Goal: Transaction & Acquisition: Book appointment/travel/reservation

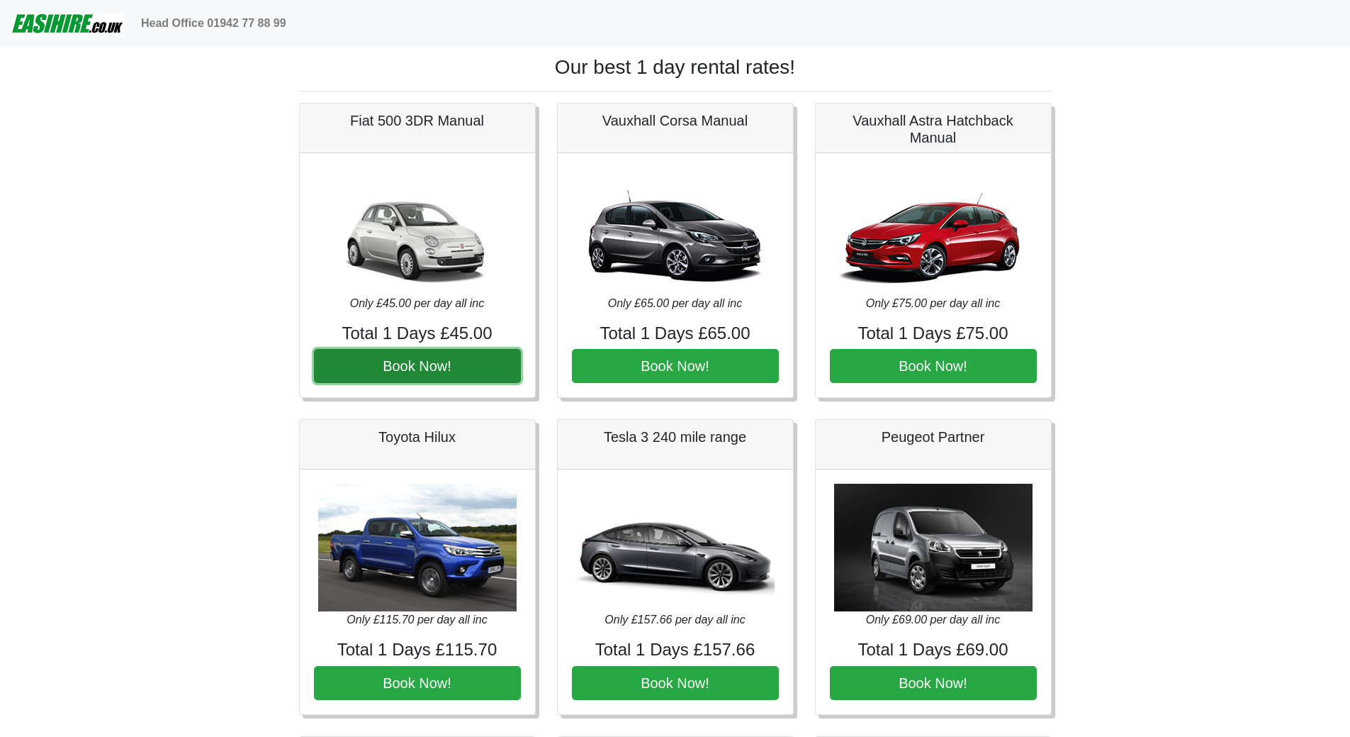
click at [454, 364] on button "Book Now!" at bounding box center [417, 366] width 207 height 34
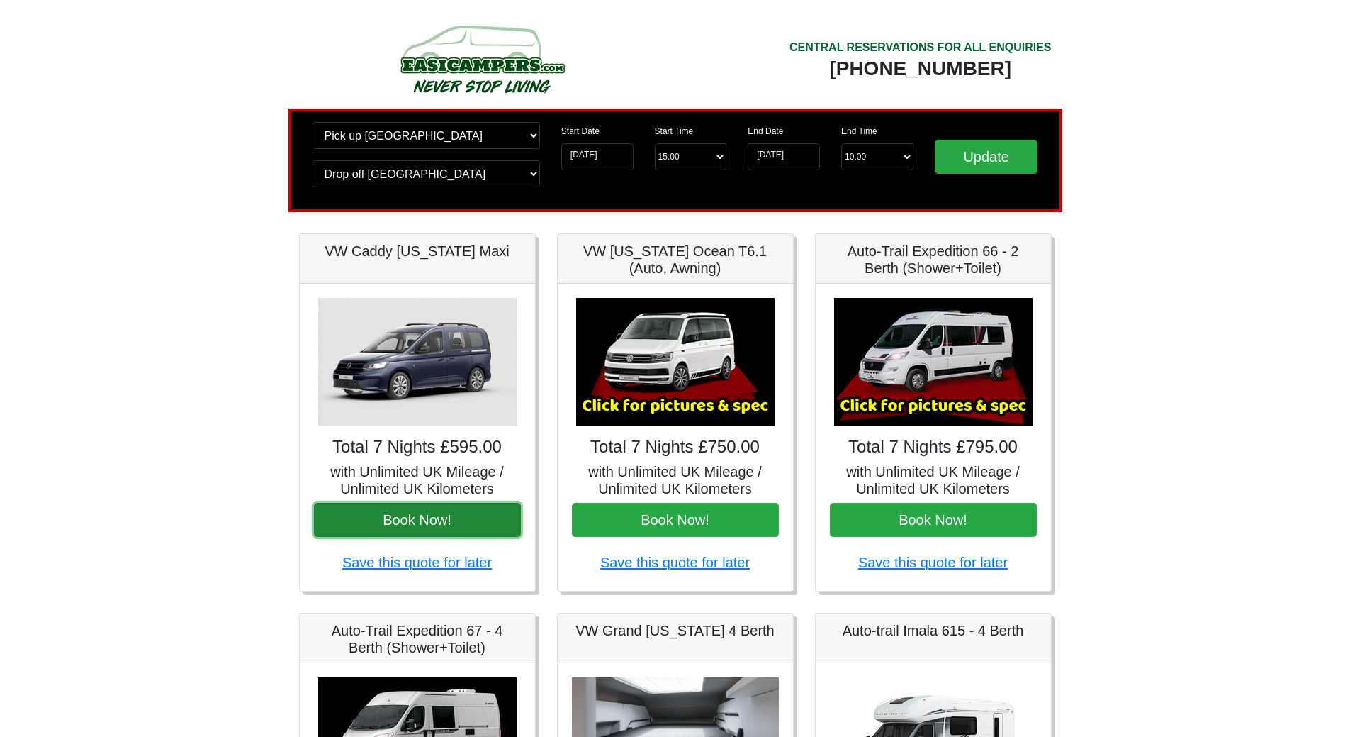
click at [408, 517] on button "Book Now!" at bounding box center [417, 520] width 207 height 34
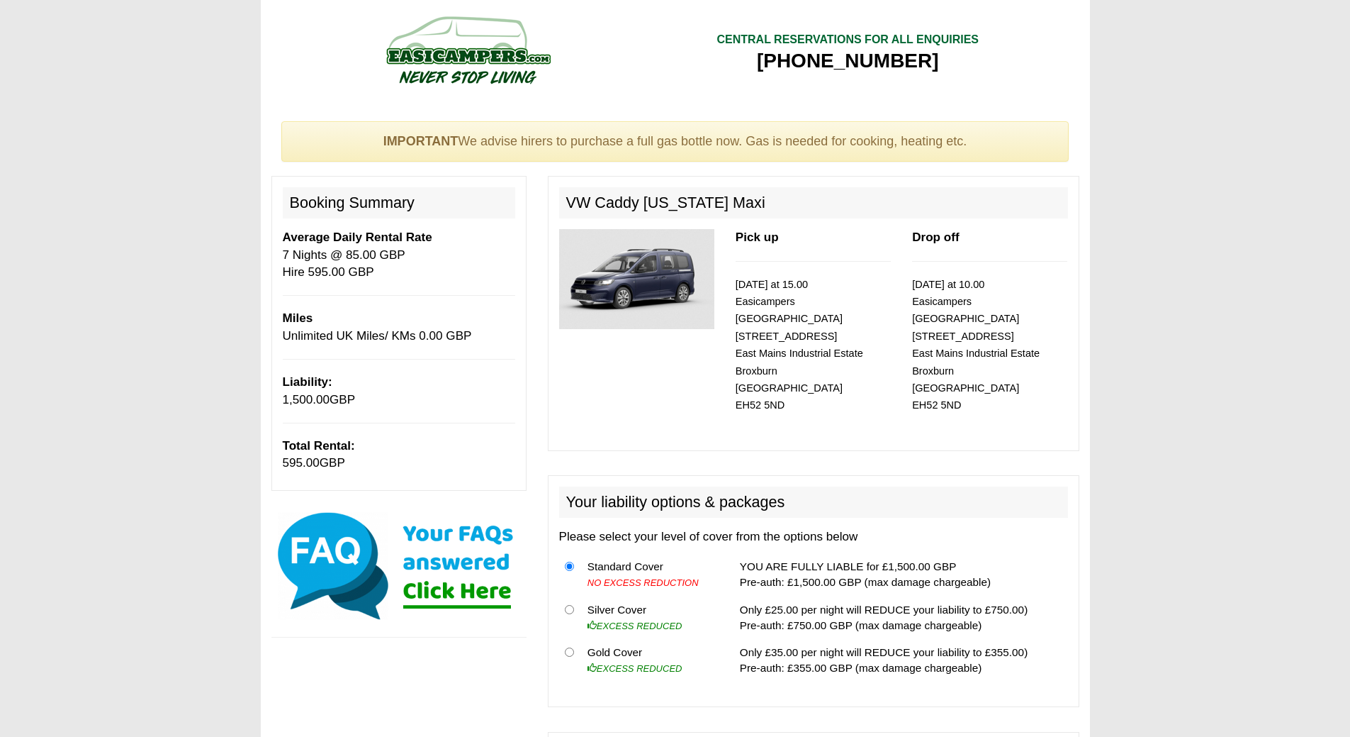
click at [624, 275] on img at bounding box center [636, 279] width 155 height 100
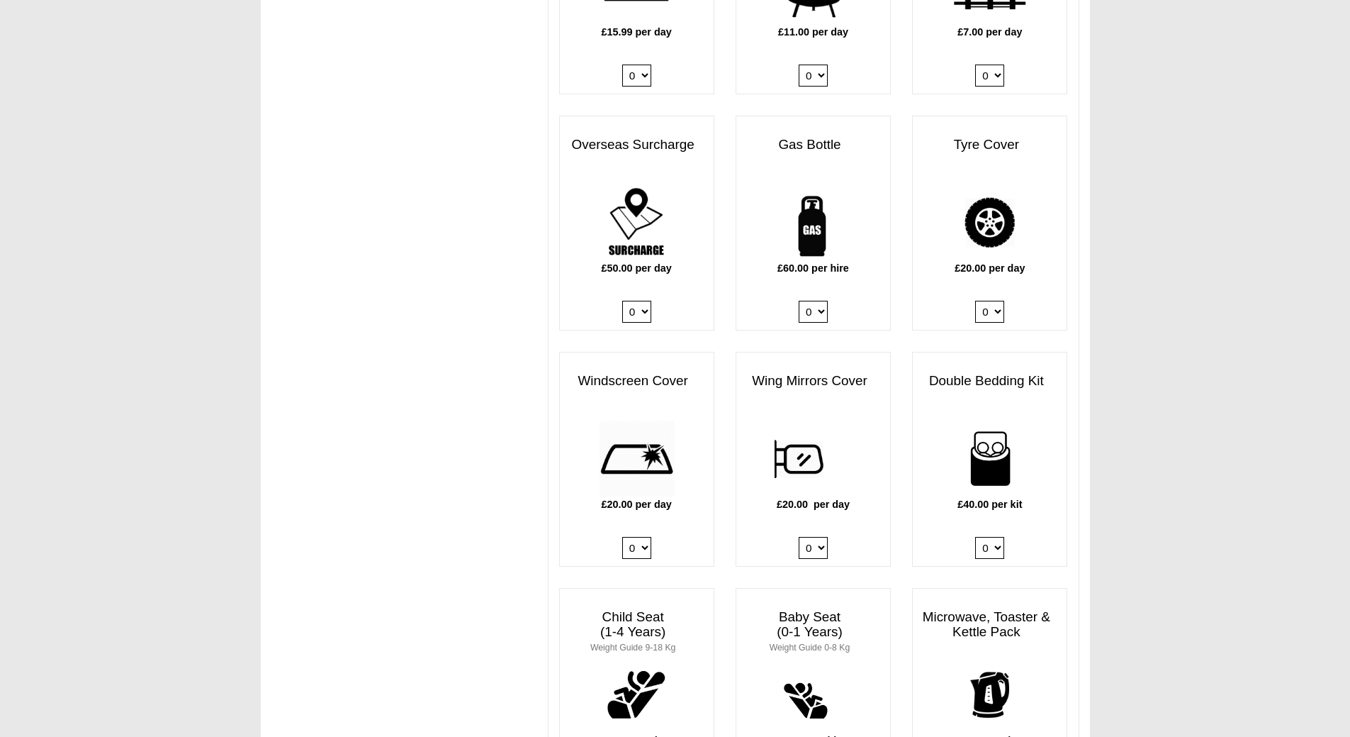
scroll to position [1418, 0]
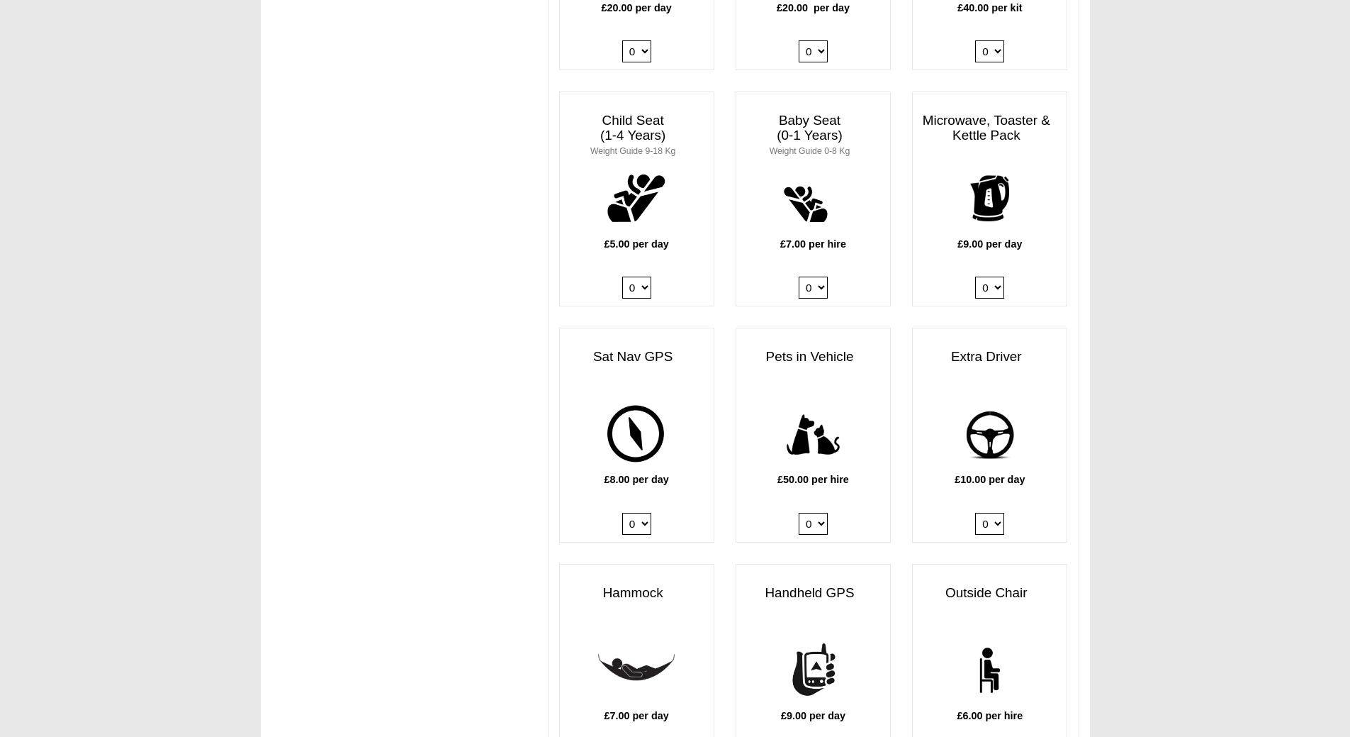
click at [985, 513] on select "0 1" at bounding box center [989, 524] width 29 height 22
select select "Extra Driver x QTY 1 @ 10.00 GBP per day."
click at [975, 513] on select "0 1" at bounding box center [989, 524] width 29 height 22
click at [992, 513] on select "0 1" at bounding box center [989, 524] width 29 height 22
select select
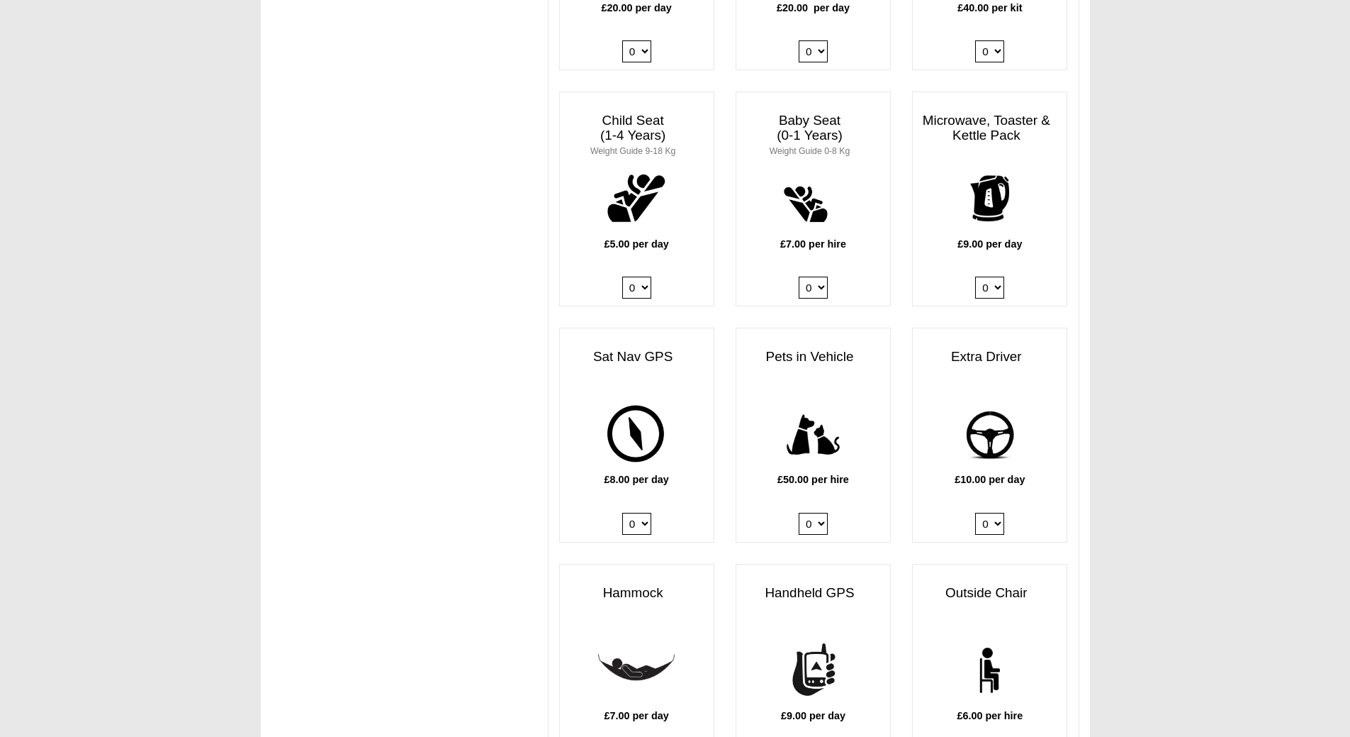
click at [975, 513] on select "0 1" at bounding box center [989, 524] width 29 height 22
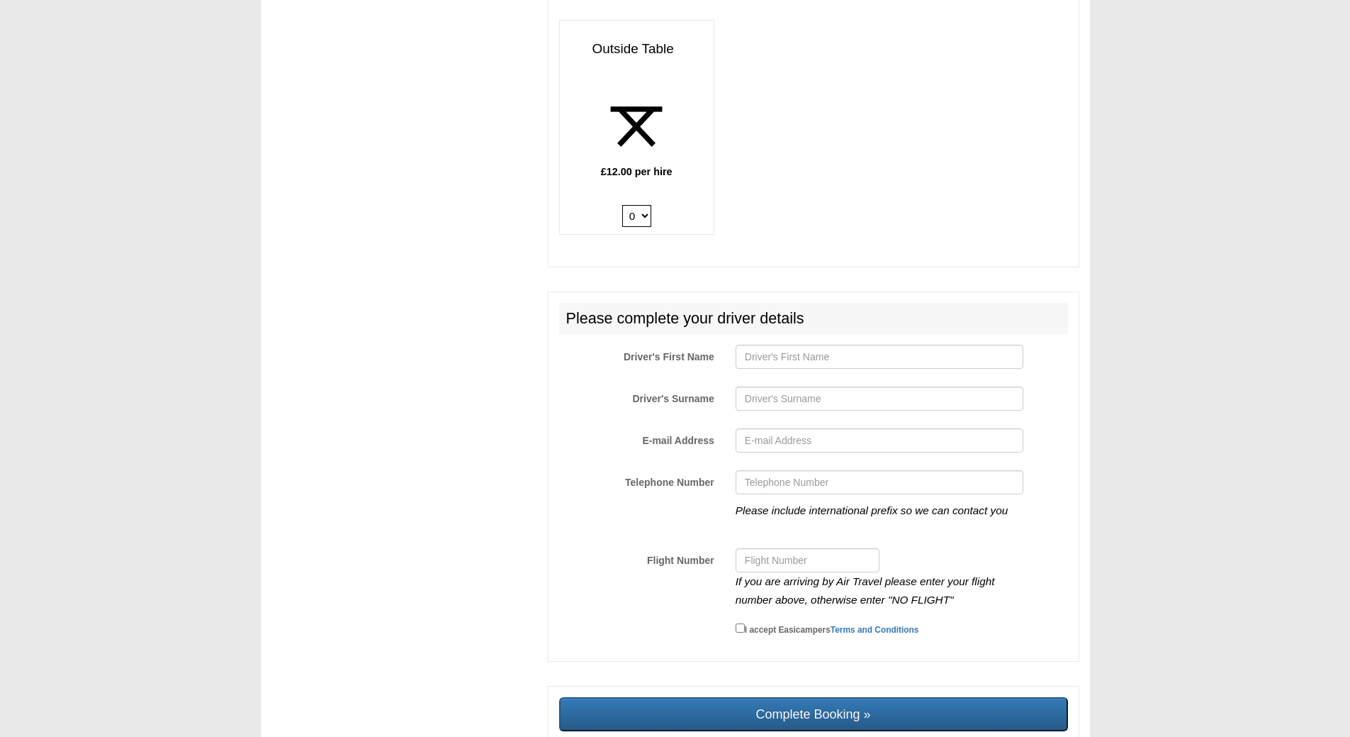
scroll to position [2270, 0]
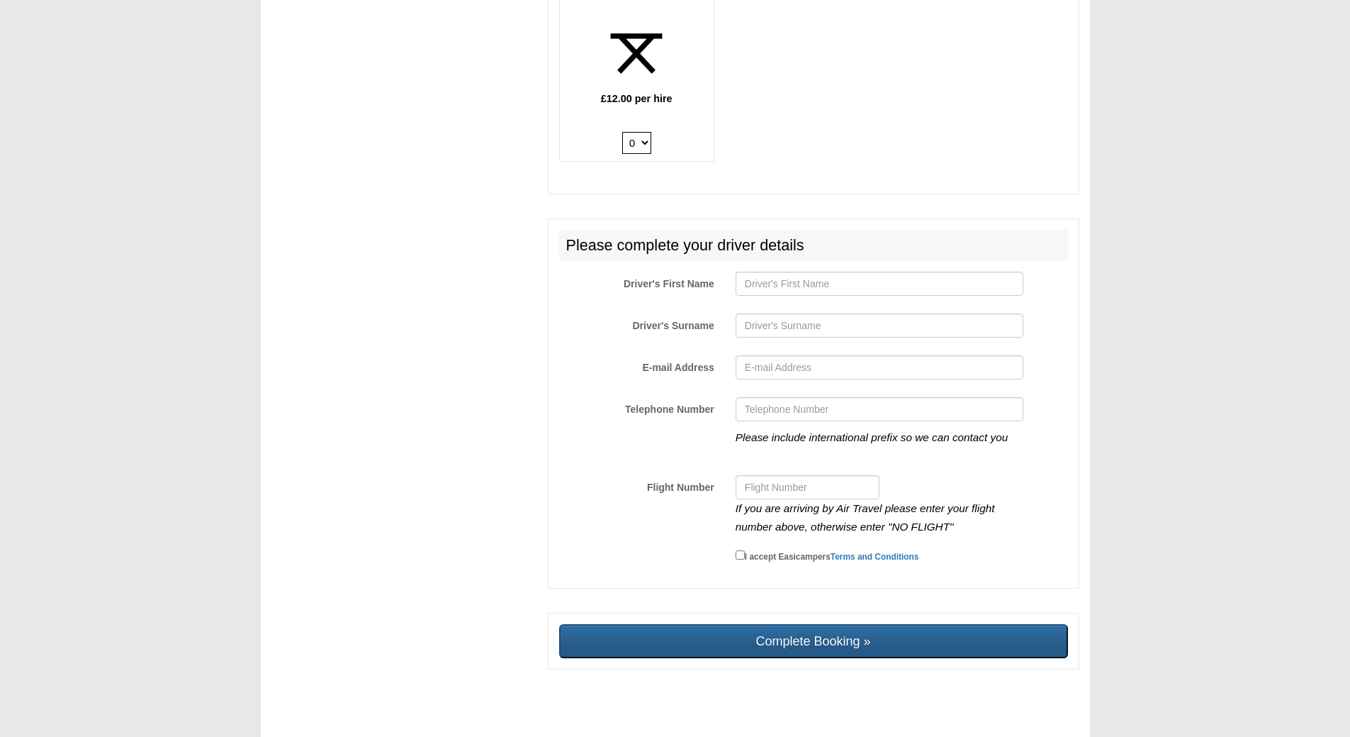
click at [817, 633] on input "Complete Booking »" at bounding box center [813, 641] width 509 height 34
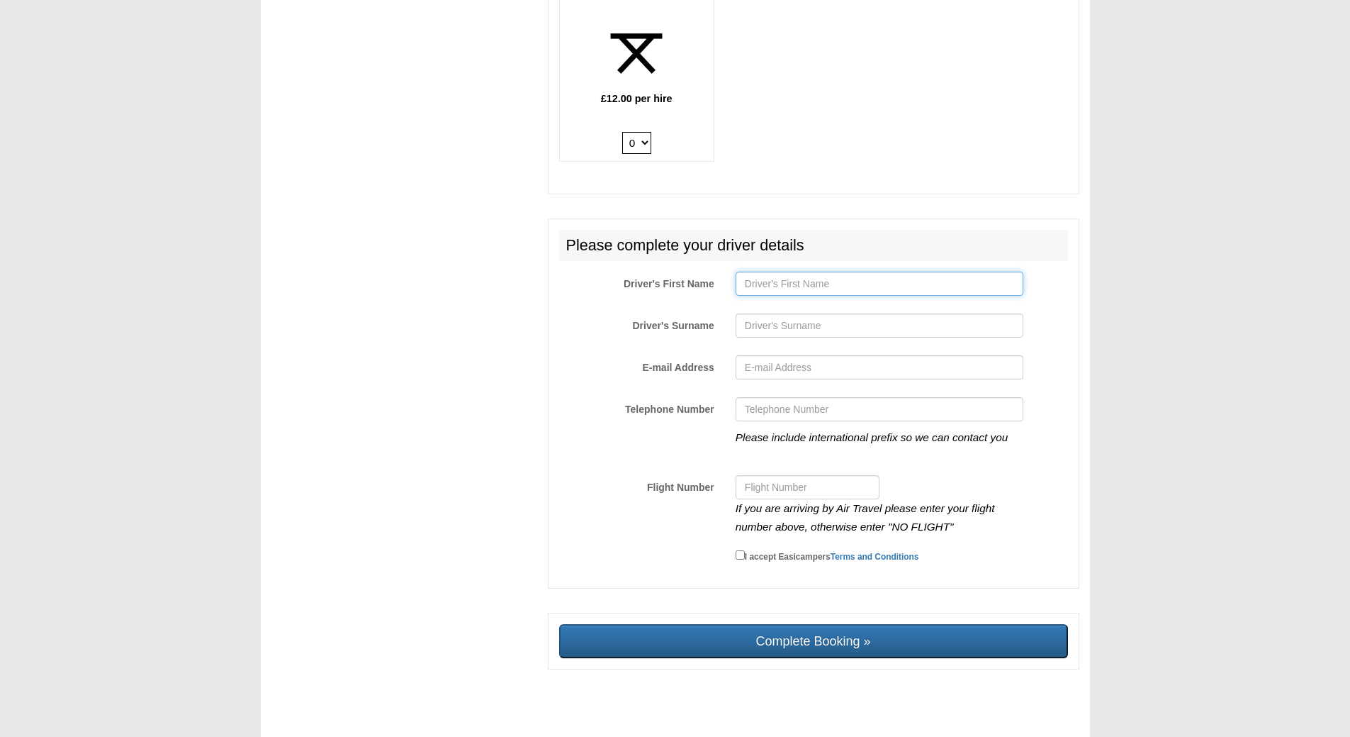
click at [785, 274] on input "Driver's First Name" at bounding box center [880, 283] width 288 height 24
type input "kriss"
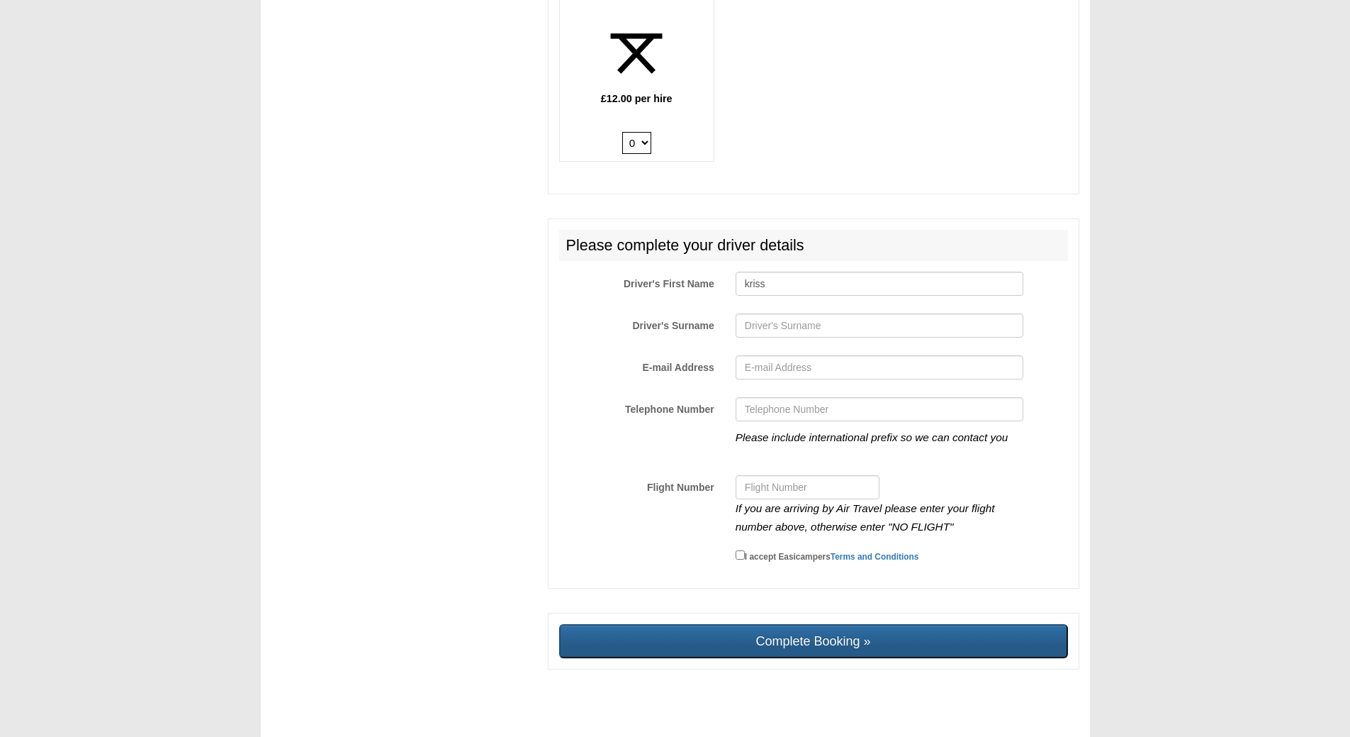
click at [825, 639] on input "Complete Booking »" at bounding box center [813, 641] width 509 height 34
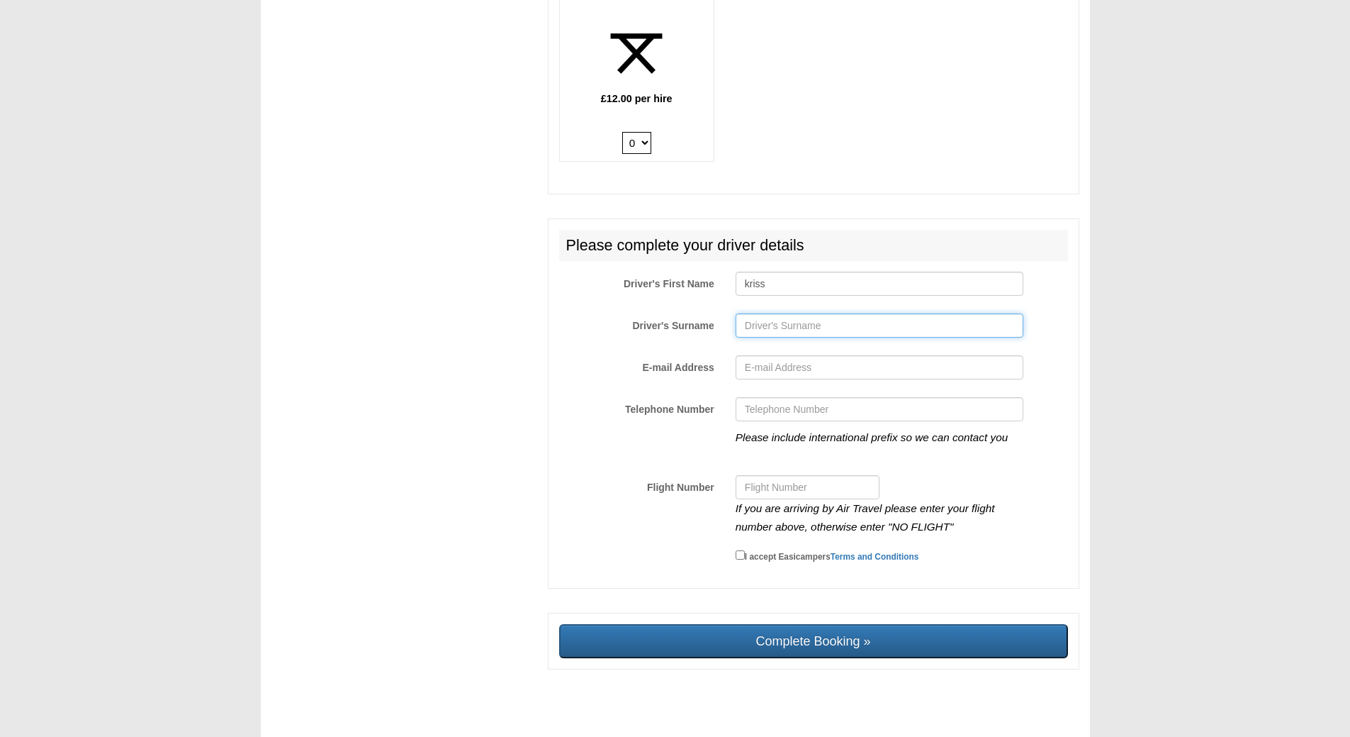
click at [773, 315] on input "Driver's Surname" at bounding box center [880, 325] width 288 height 24
type input "rear"
click at [780, 355] on input "E-mail Address" at bounding box center [880, 367] width 288 height 24
type input "kriss.rear_29@gmail.com"
click at [804, 397] on input "Telephone Number" at bounding box center [880, 409] width 288 height 24
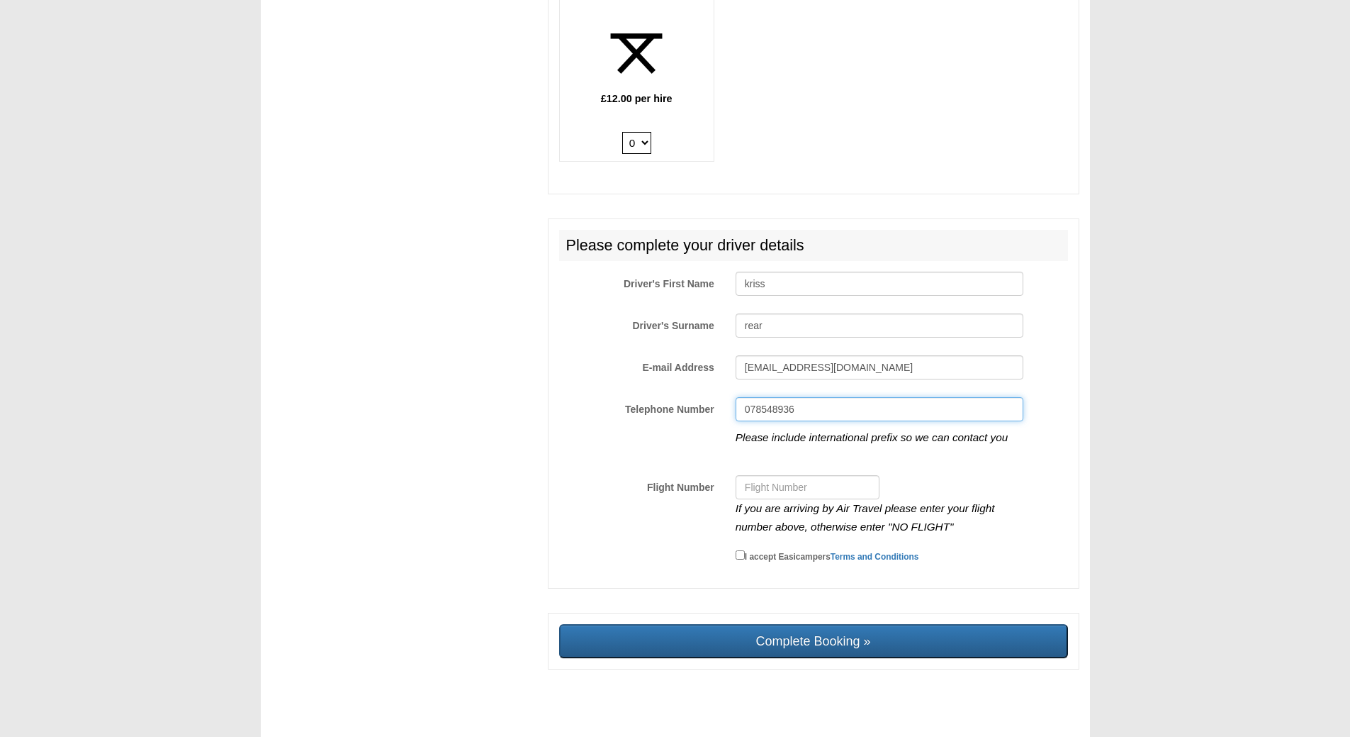
type input "078548936"
click at [809, 476] on input "Flight Number" at bounding box center [808, 487] width 144 height 24
click at [740, 550] on input "I accept Easicampers Terms and Conditions" at bounding box center [740, 554] width 9 height 9
checkbox input "true"
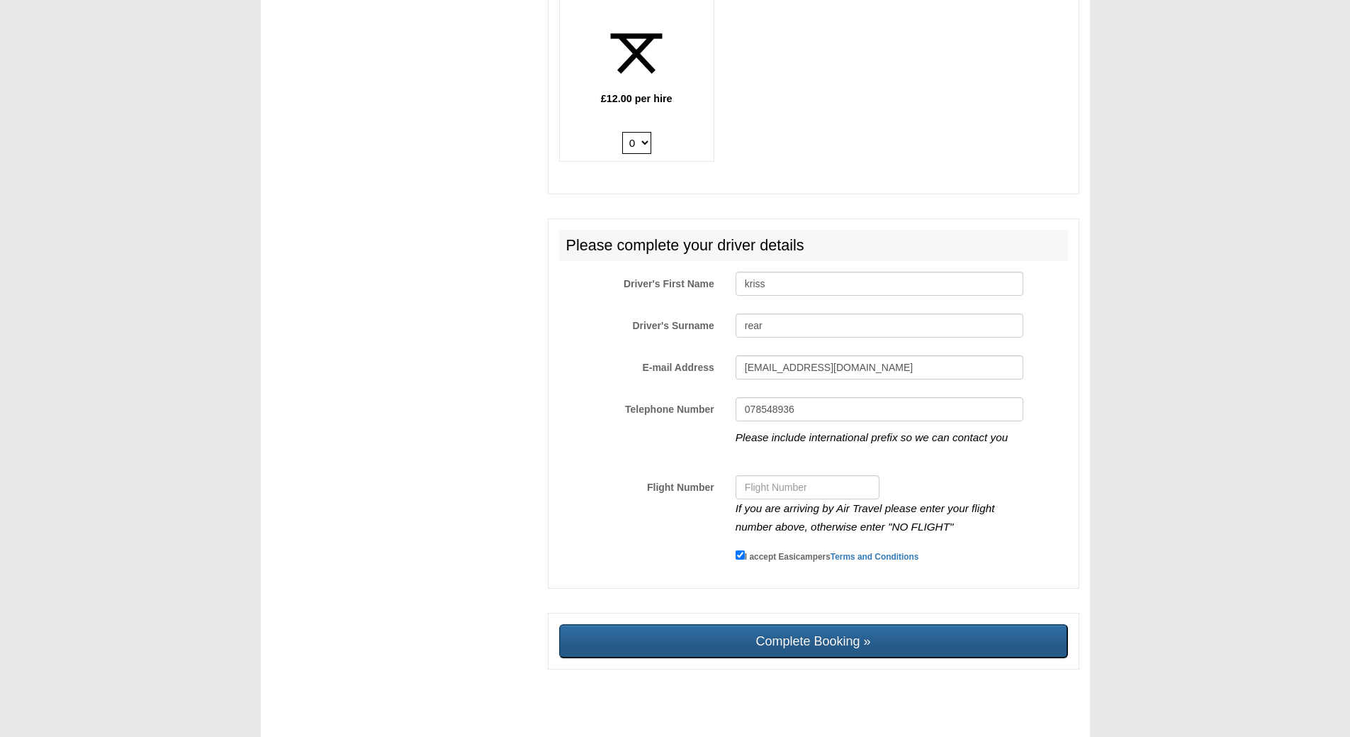
click at [807, 626] on input "Complete Booking »" at bounding box center [813, 641] width 509 height 34
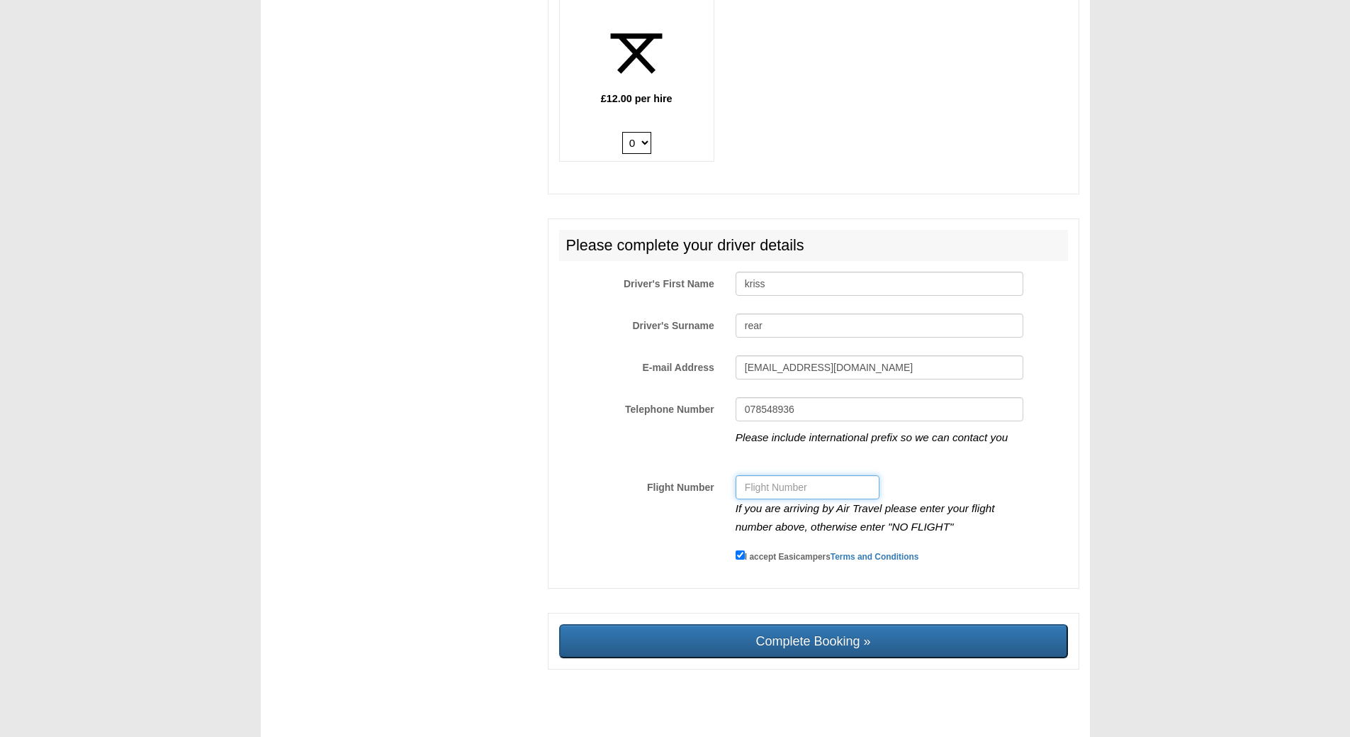
click at [751, 475] on input "Flight Number" at bounding box center [808, 487] width 144 height 24
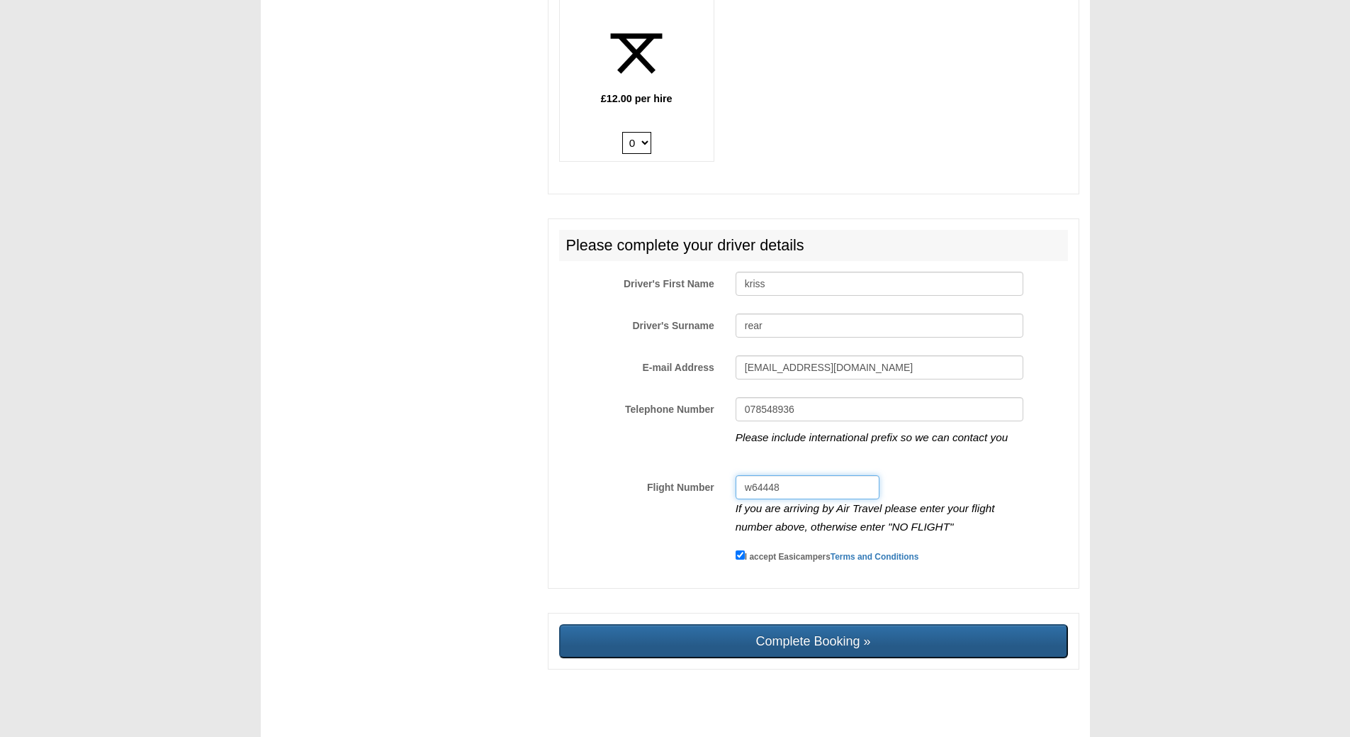
type input "w64448"
click at [817, 625] on input "Complete Booking »" at bounding box center [813, 641] width 509 height 34
type input "Sending, please wait..."
